Goal: Navigation & Orientation: Find specific page/section

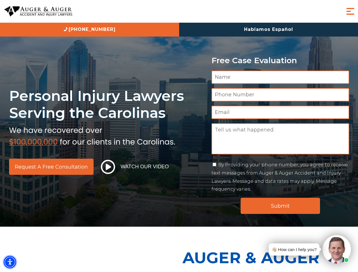
click at [10, 262] on img "Accessibility Menu" at bounding box center [10, 262] width 12 height 12
